Goal: Transaction & Acquisition: Book appointment/travel/reservation

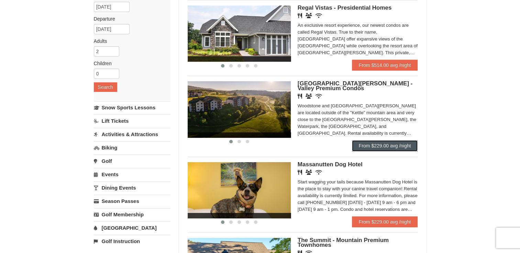
click at [376, 145] on link "From $229.00 avg /night" at bounding box center [385, 145] width 66 height 11
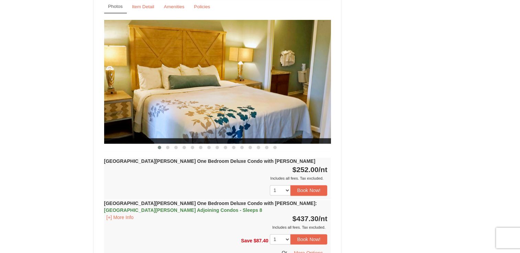
scroll to position [515, 0]
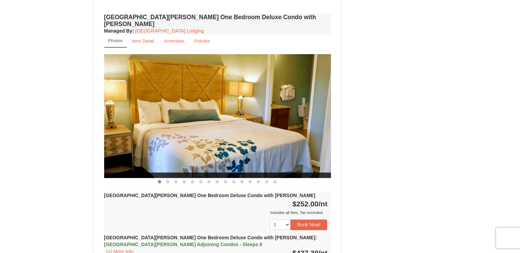
click at [287, 101] on img at bounding box center [217, 116] width 227 height 124
click at [169, 179] on button at bounding box center [167, 182] width 8 height 7
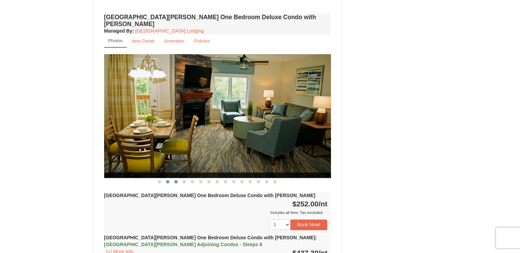
click at [174, 179] on button at bounding box center [176, 182] width 8 height 7
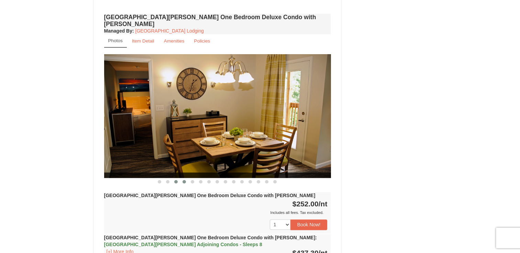
click at [185, 180] on span at bounding box center [183, 181] width 3 height 3
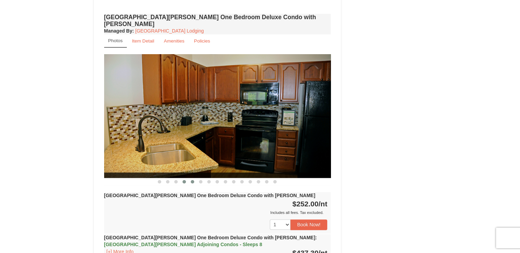
click at [191, 179] on button at bounding box center [192, 182] width 8 height 7
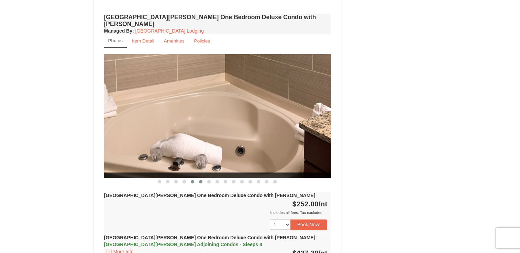
click at [200, 180] on span at bounding box center [200, 181] width 3 height 3
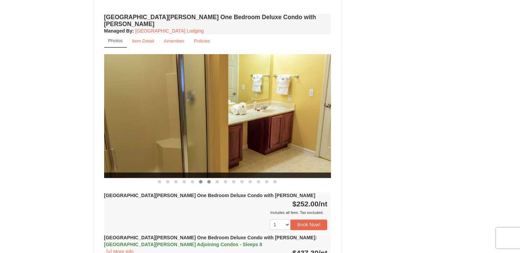
click at [206, 179] on button at bounding box center [209, 182] width 8 height 7
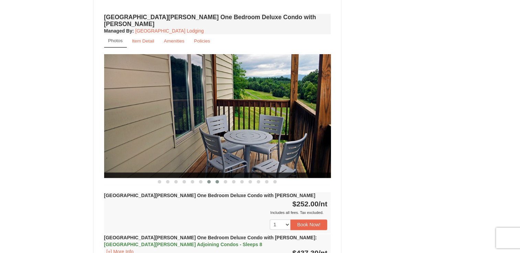
click at [216, 180] on span at bounding box center [216, 181] width 3 height 3
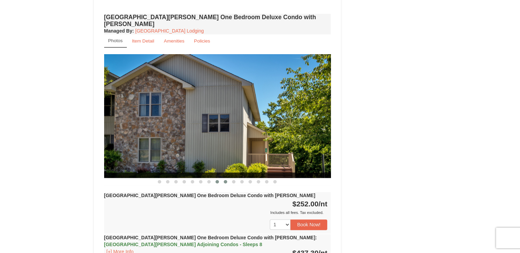
click at [224, 180] on span at bounding box center [225, 181] width 3 height 3
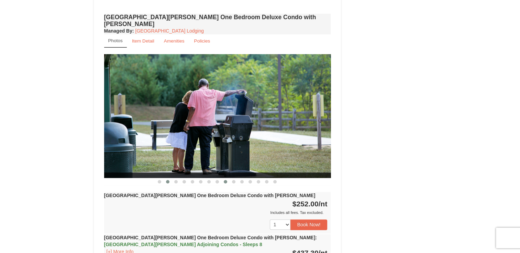
click at [168, 179] on button at bounding box center [167, 182] width 8 height 7
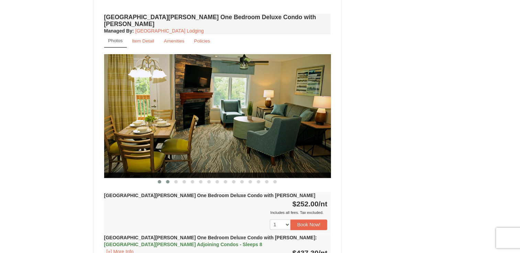
click at [159, 180] on span at bounding box center [159, 181] width 3 height 3
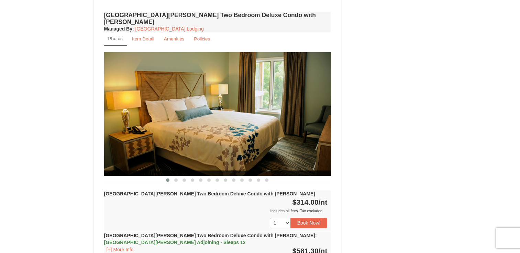
scroll to position [824, 0]
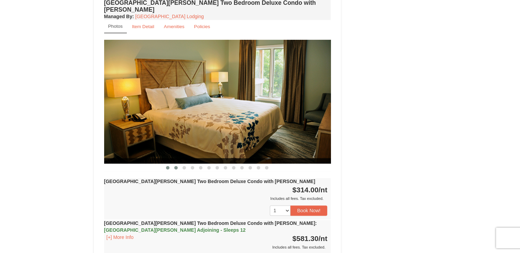
click at [174, 166] on span at bounding box center [175, 167] width 3 height 3
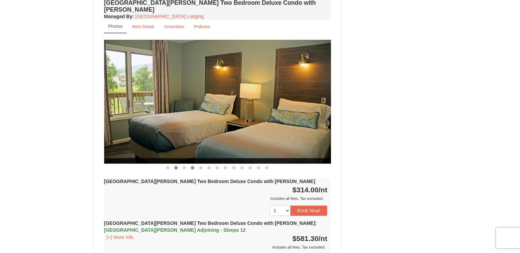
click at [191, 165] on button at bounding box center [192, 168] width 8 height 7
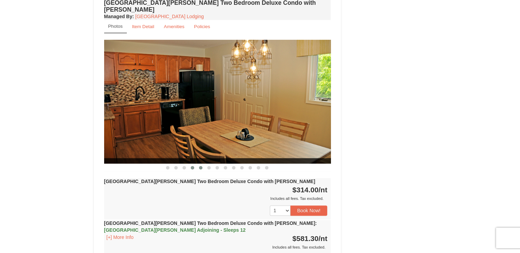
click at [199, 165] on button at bounding box center [200, 168] width 8 height 7
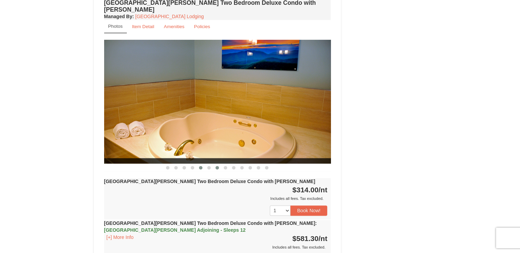
click at [216, 166] on span at bounding box center [216, 167] width 3 height 3
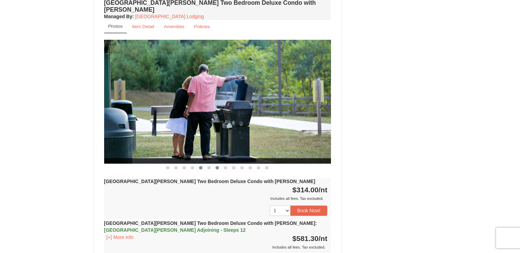
click at [200, 166] on span at bounding box center [200, 167] width 3 height 3
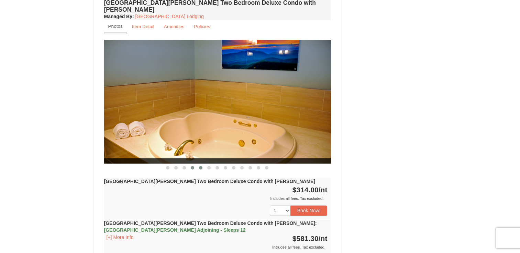
click at [195, 165] on button at bounding box center [192, 168] width 8 height 7
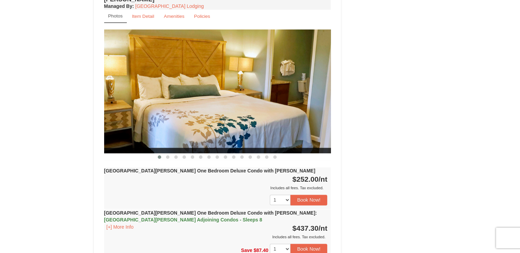
scroll to position [515, 0]
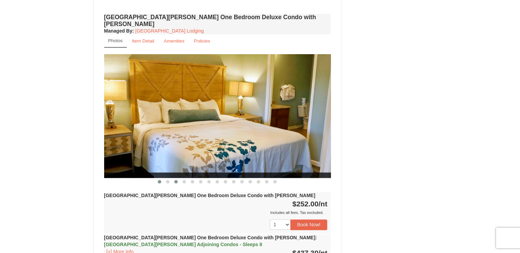
click at [177, 180] on span at bounding box center [175, 181] width 3 height 3
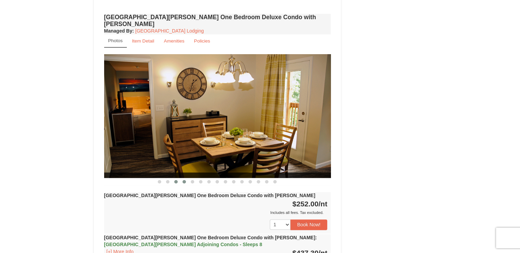
click at [185, 180] on span at bounding box center [183, 181] width 3 height 3
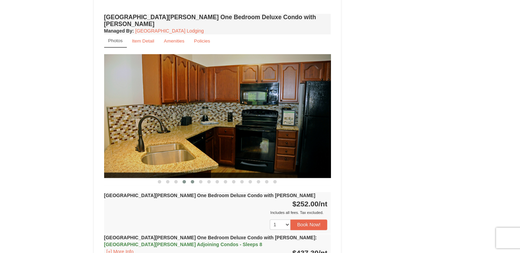
click at [192, 180] on span at bounding box center [192, 181] width 3 height 3
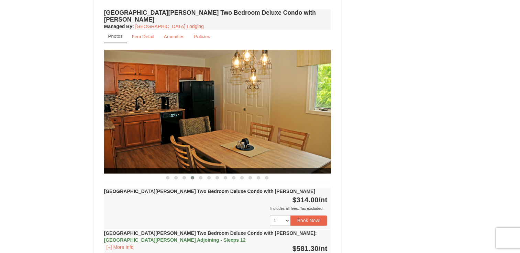
scroll to position [756, 0]
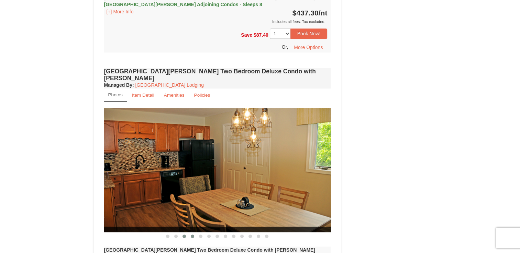
click at [184, 233] on button at bounding box center [184, 236] width 8 height 7
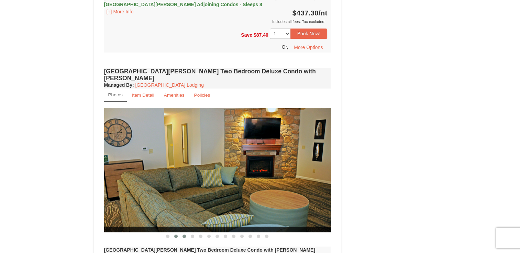
click at [177, 235] on span at bounding box center [175, 236] width 3 height 3
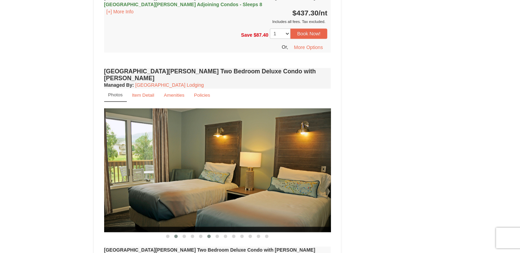
click at [208, 235] on span at bounding box center [208, 236] width 3 height 3
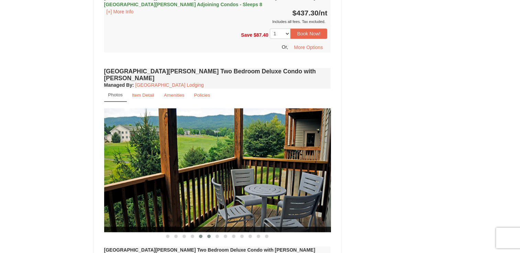
click at [202, 235] on span at bounding box center [200, 236] width 3 height 3
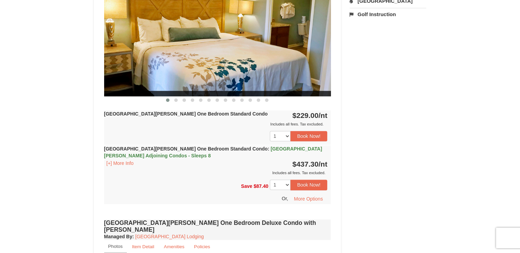
scroll to position [275, 0]
